Goal: Transaction & Acquisition: Book appointment/travel/reservation

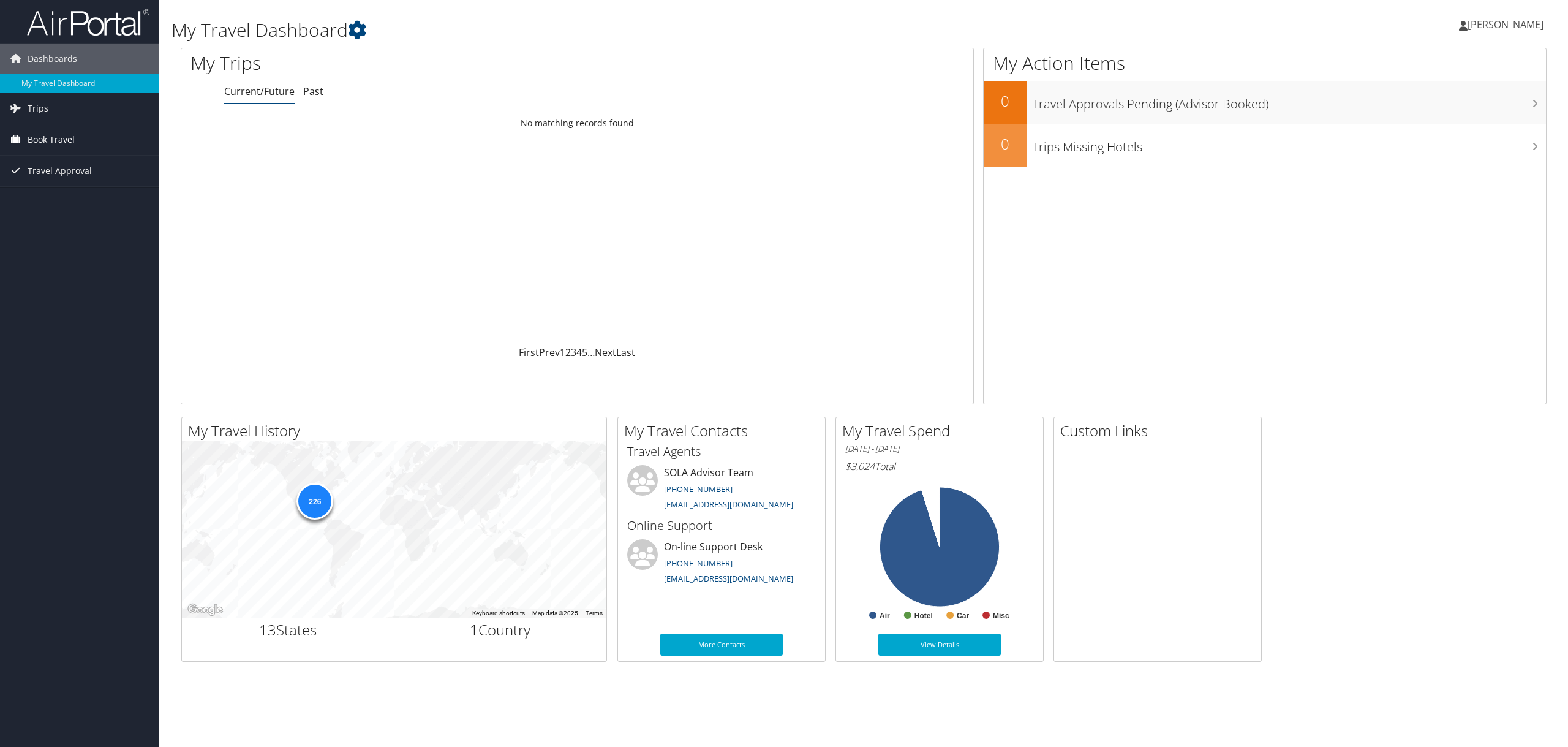
click at [38, 141] on span "Book Travel" at bounding box center [51, 139] width 47 height 31
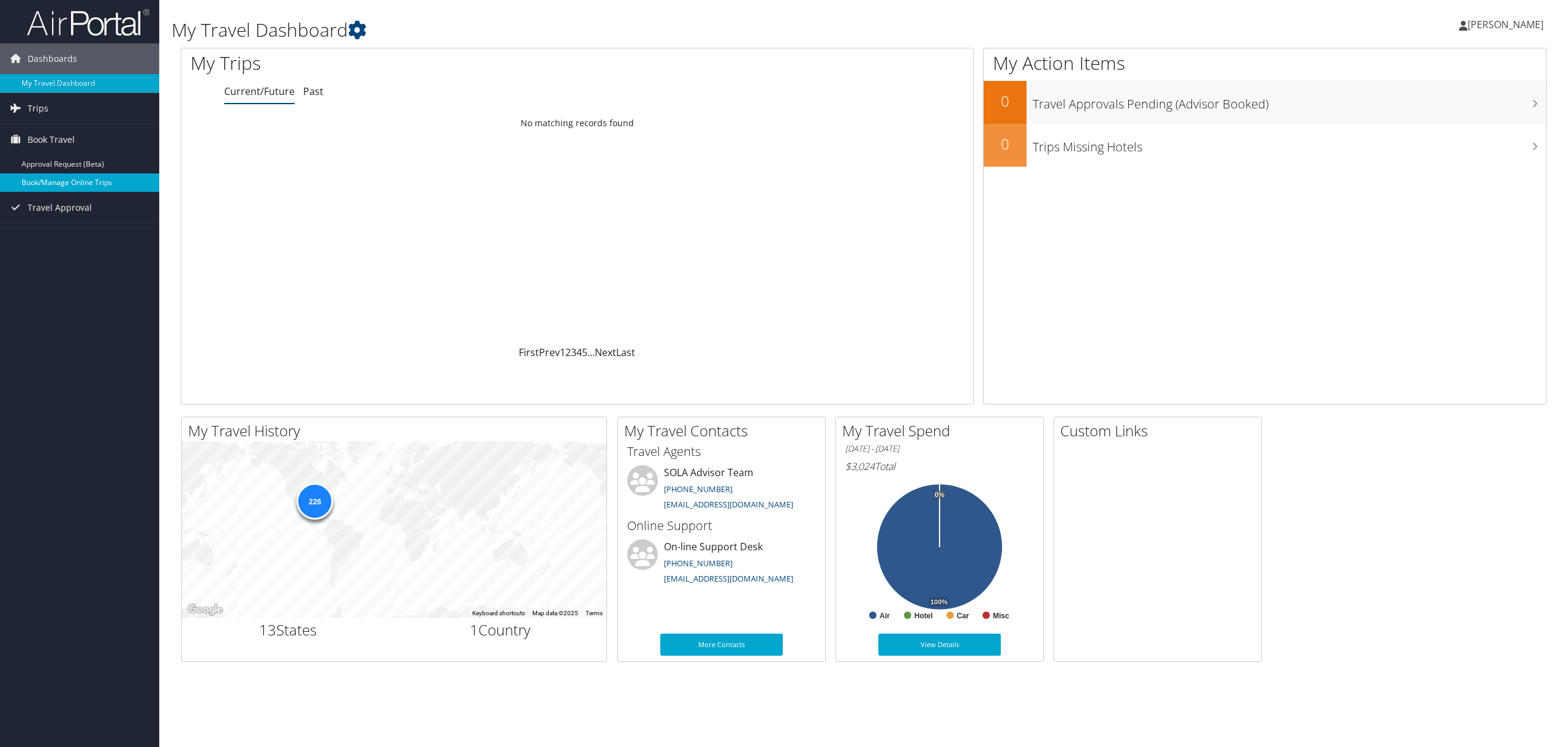
click at [66, 181] on link "Book/Manage Online Trips" at bounding box center [80, 182] width 160 height 18
